Goal: Information Seeking & Learning: Learn about a topic

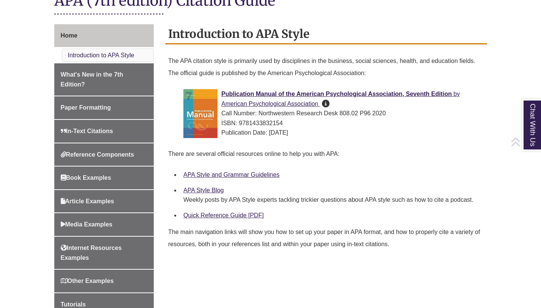
scroll to position [227, 0]
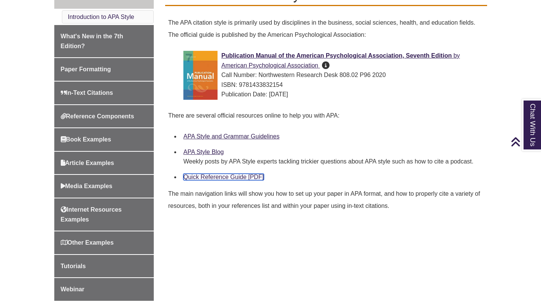
click at [214, 177] on link "Quick Reference Guide [PDF]" at bounding box center [223, 177] width 80 height 6
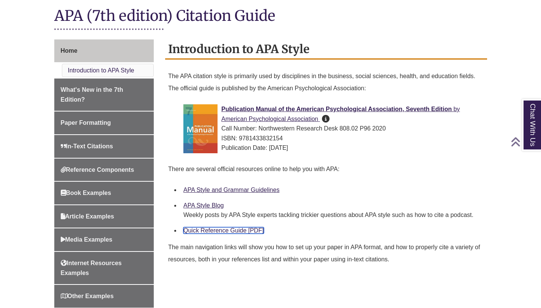
scroll to position [186, 0]
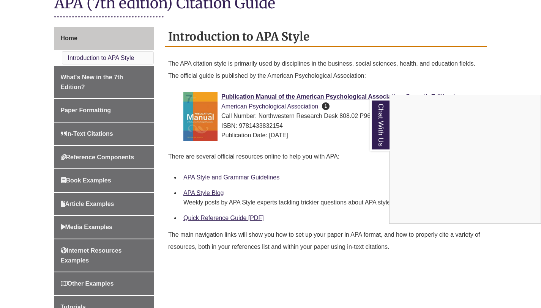
click at [245, 180] on div "Chat With Us" at bounding box center [270, 154] width 541 height 308
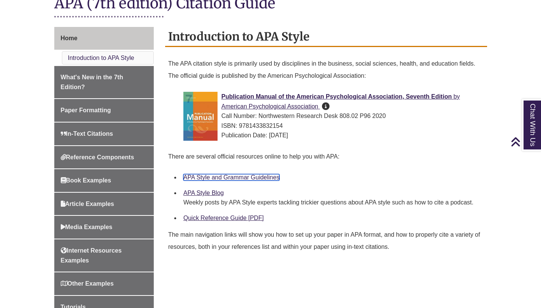
click at [246, 178] on link "APA Style and Grammar Guidelines" at bounding box center [231, 177] width 96 height 6
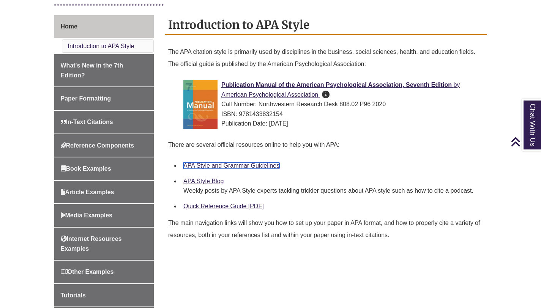
scroll to position [199, 0]
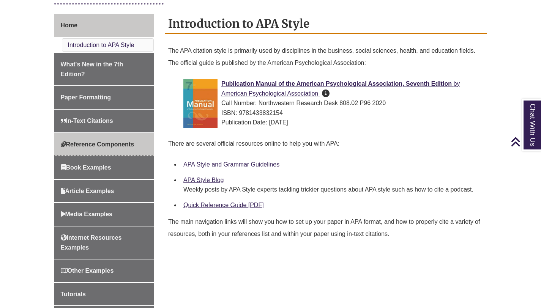
click at [130, 146] on span "Reference Components" at bounding box center [98, 144] width 74 height 6
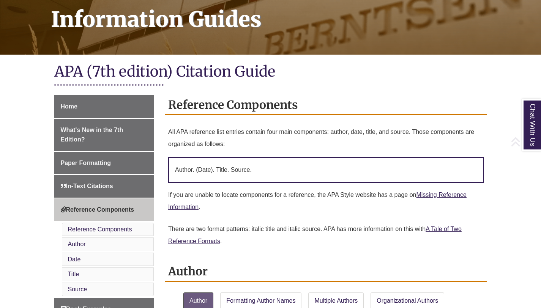
scroll to position [128, 0]
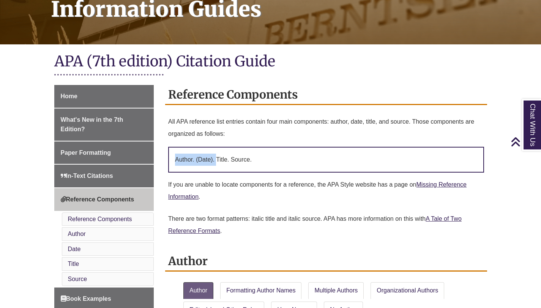
click at [217, 153] on p "Author. (Date). Title. Source." at bounding box center [326, 160] width 316 height 26
click at [229, 162] on p "Author. (Date). Title. Source." at bounding box center [326, 160] width 316 height 26
click at [242, 164] on p "Author. (Date). Title. Source." at bounding box center [326, 160] width 316 height 26
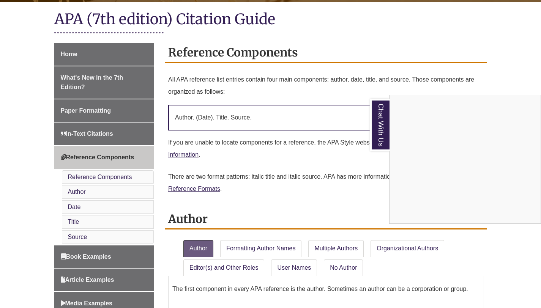
scroll to position [211, 0]
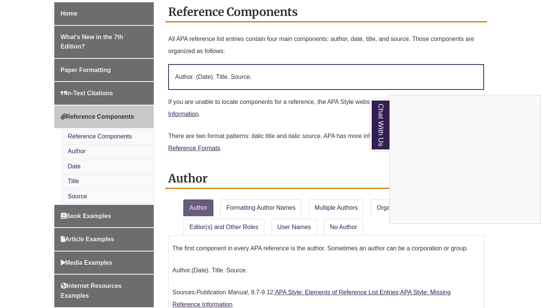
click at [78, 11] on div "Chat With Us" at bounding box center [270, 154] width 541 height 308
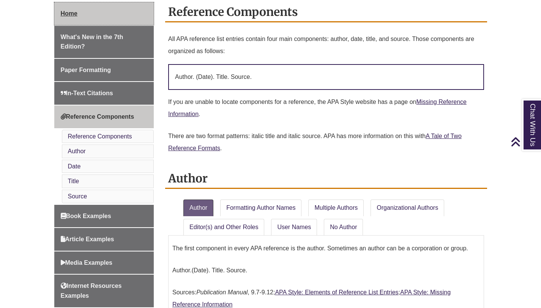
click at [65, 9] on link "Home" at bounding box center [104, 13] width 100 height 23
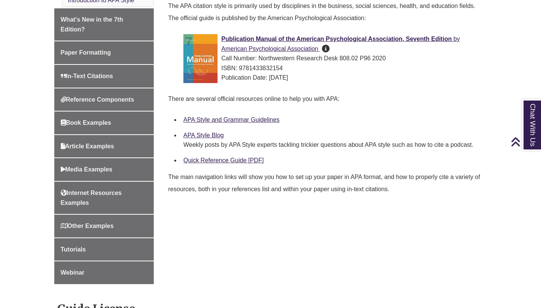
scroll to position [245, 0]
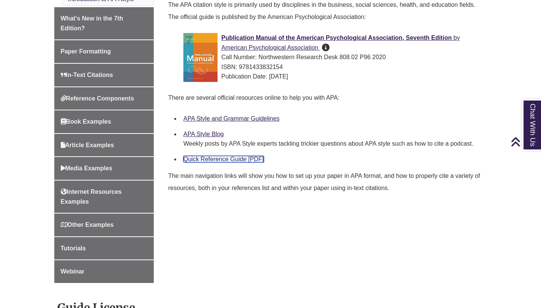
click at [236, 160] on link "Quick Reference Guide [PDF]" at bounding box center [223, 159] width 80 height 6
click at [209, 134] on link "APA Style Blog" at bounding box center [203, 134] width 40 height 6
click at [224, 120] on link "APA Style and Grammar Guidelines" at bounding box center [231, 118] width 96 height 6
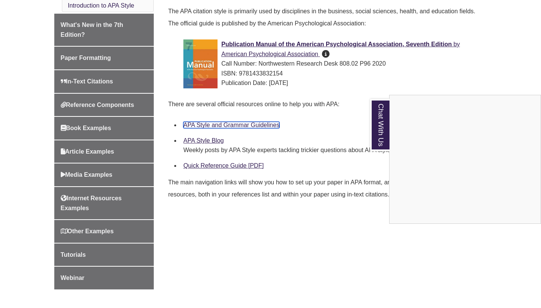
scroll to position [237, 0]
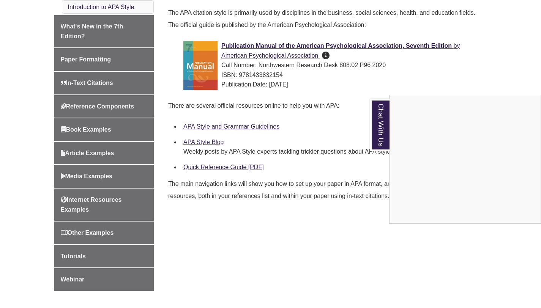
click at [264, 44] on div "Chat With Us" at bounding box center [270, 154] width 541 height 308
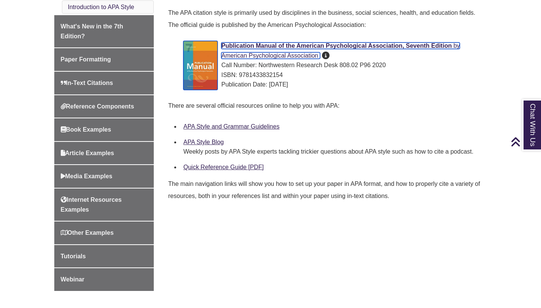
click at [263, 47] on span "Publication Manual of the American Psychological Association, Seventh Edition" at bounding box center [336, 46] width 230 height 6
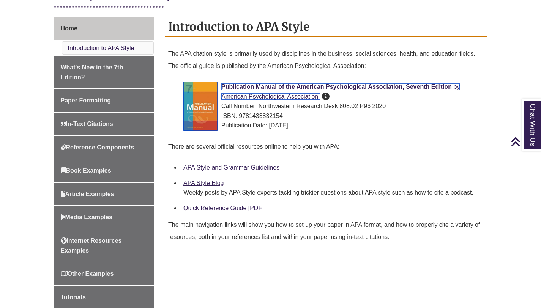
scroll to position [199, 0]
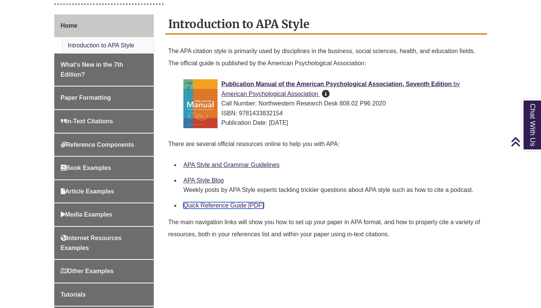
click at [218, 208] on link "Quick Reference Guide [PDF]" at bounding box center [223, 205] width 80 height 6
